Goal: Transaction & Acquisition: Download file/media

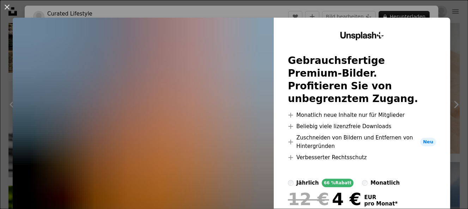
scroll to position [15063, 0]
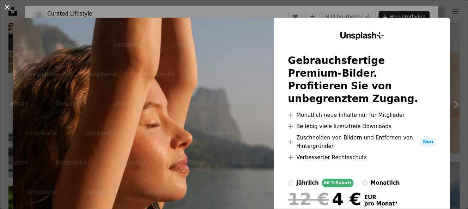
click at [7, 6] on button "An X shape" at bounding box center [7, 7] width 8 height 8
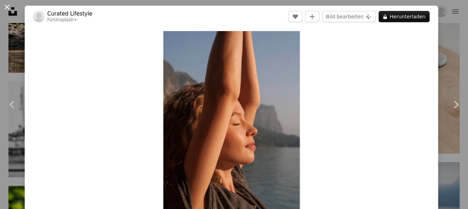
click at [6, 8] on button "An X shape" at bounding box center [7, 7] width 8 height 8
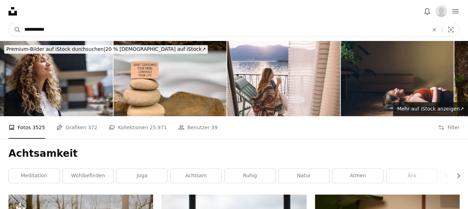
click at [44, 29] on input "**********" at bounding box center [224, 29] width 406 height 13
type input "*********"
click button "A magnifying glass" at bounding box center [15, 29] width 12 height 13
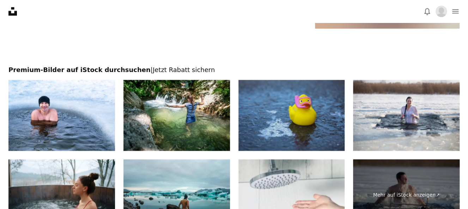
scroll to position [1442, 0]
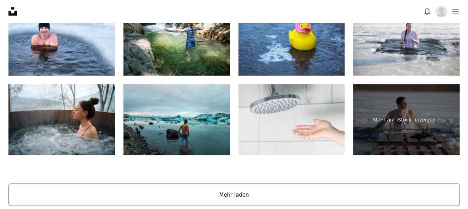
click at [239, 194] on button "Mehr laden" at bounding box center [233, 194] width 451 height 23
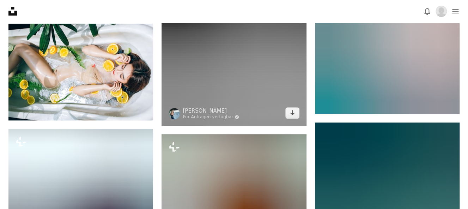
scroll to position [24132, 0]
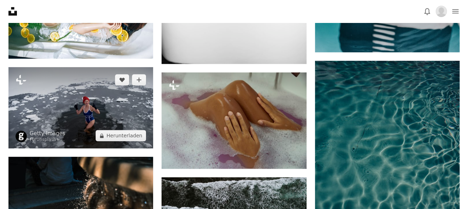
click at [101, 105] on img at bounding box center [80, 108] width 145 height 82
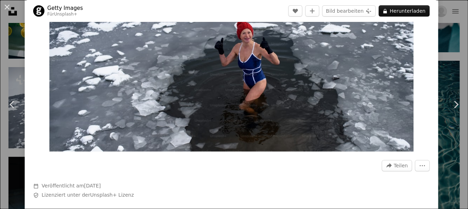
scroll to position [42, 0]
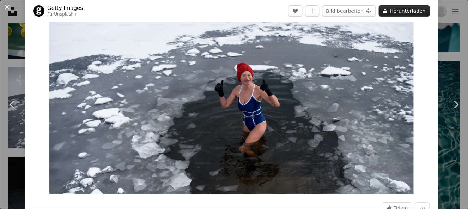
click at [411, 6] on button "A lock Herunterladen" at bounding box center [404, 10] width 51 height 11
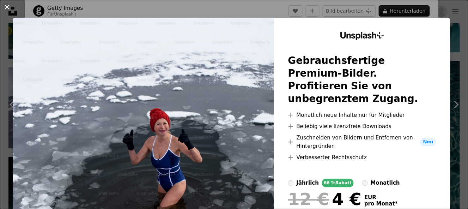
click at [3, 8] on button "An X shape" at bounding box center [7, 7] width 8 height 8
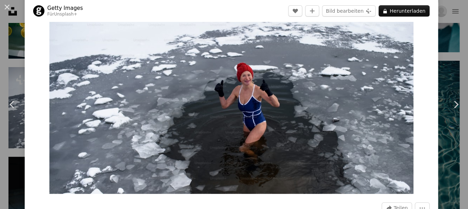
click at [5, 8] on button "An X shape" at bounding box center [7, 7] width 8 height 8
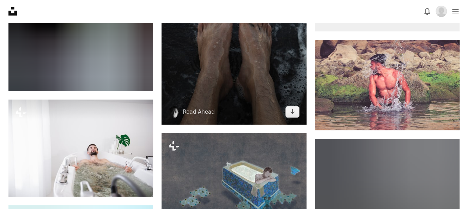
scroll to position [32366, 0]
